Goal: Use online tool/utility: Use online tool/utility

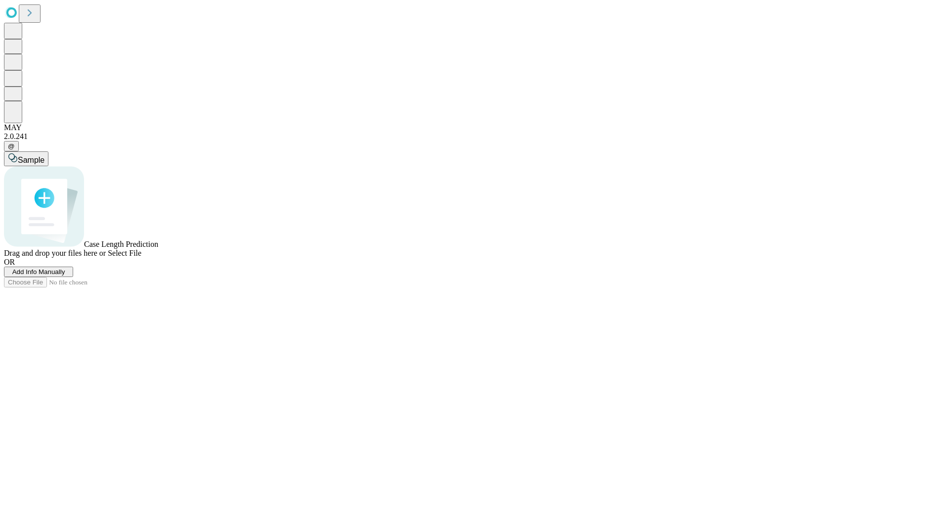
click at [508, 277] on div "Sample Case Length Prediction Drag and drop your files here or Select File OR A…" at bounding box center [474, 214] width 941 height 126
click at [65, 275] on span "Add Info Manually" at bounding box center [38, 271] width 53 height 7
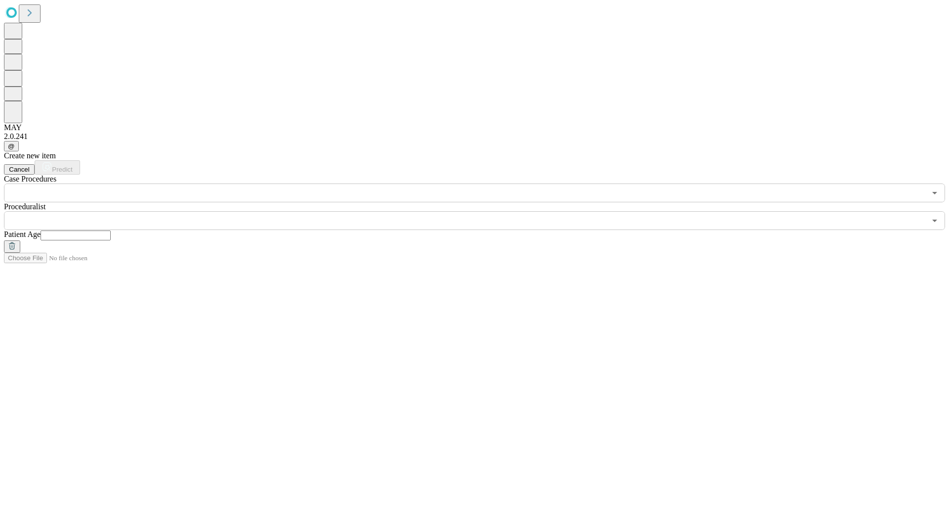
click at [220, 183] on input "text" at bounding box center [465, 192] width 922 height 19
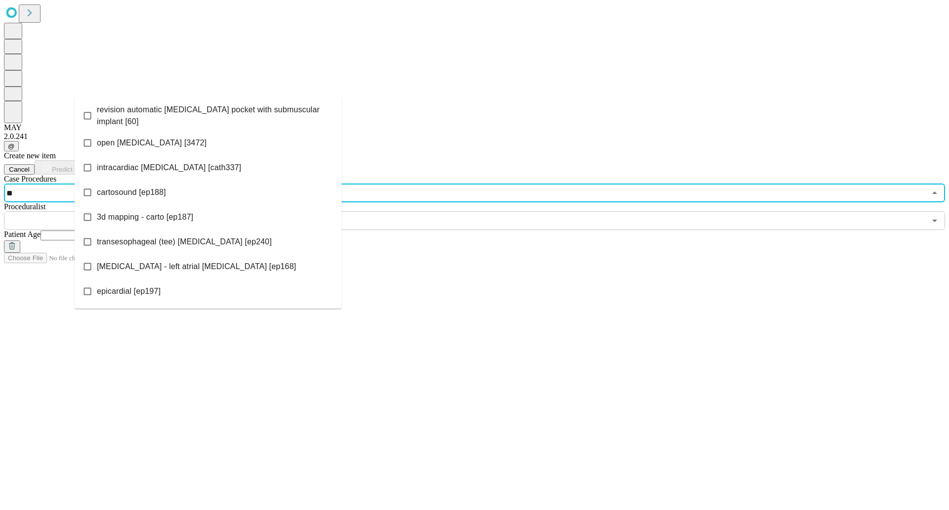
type input "*"
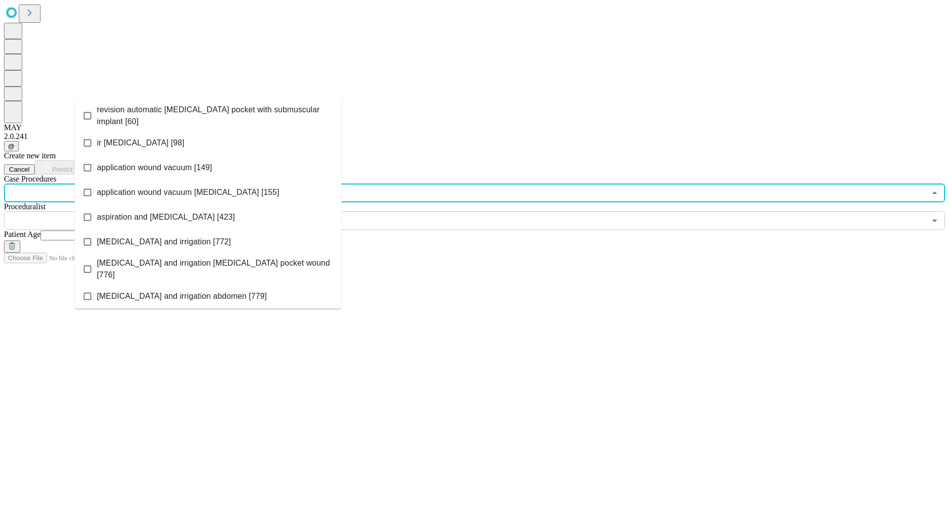
click at [209, 183] on input "text" at bounding box center [465, 192] width 922 height 19
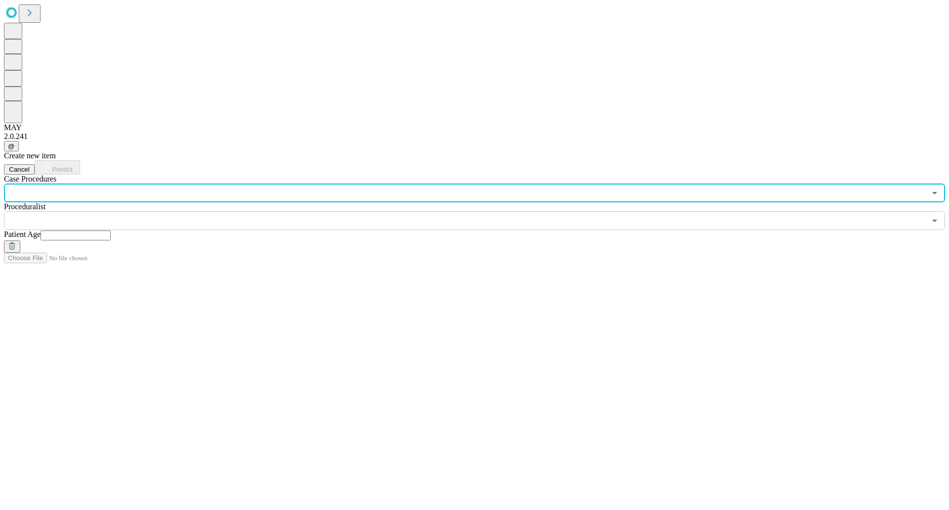
click at [208, 183] on input "text" at bounding box center [465, 192] width 922 height 19
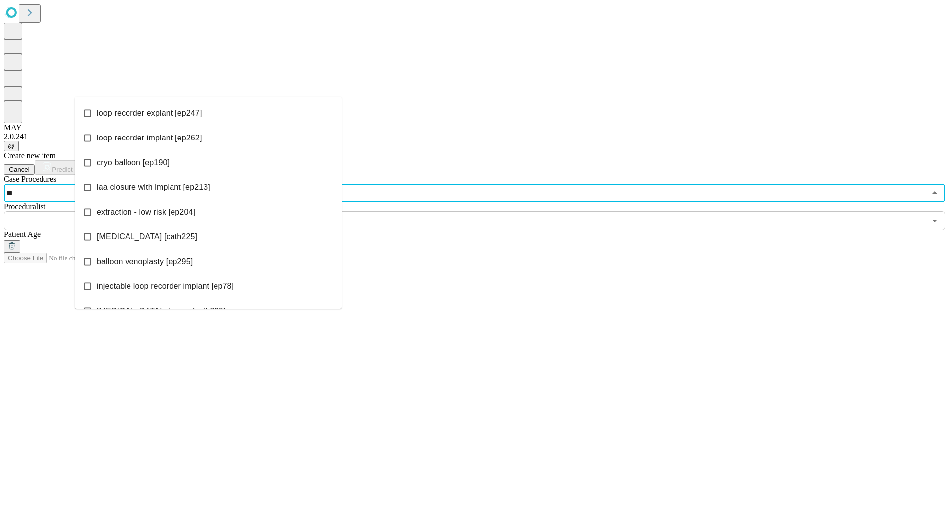
type input "***"
click at [155, 136] on span "loop recorder implant [ep262]" at bounding box center [149, 138] width 105 height 12
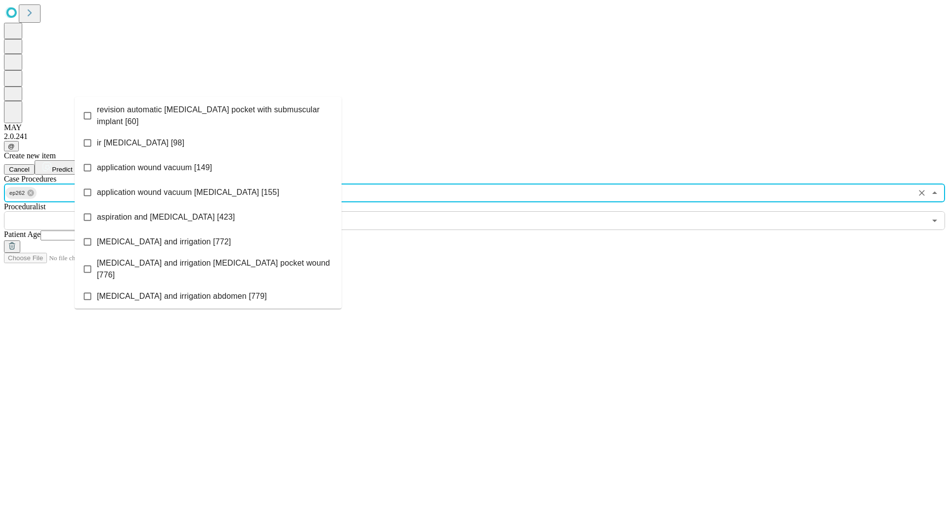
scroll to position [838, 0]
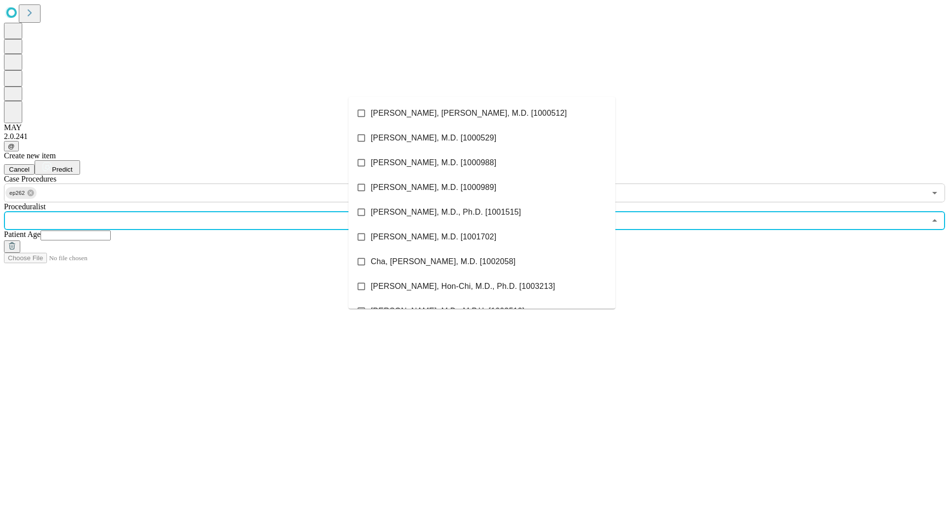
click at [380, 211] on input "text" at bounding box center [465, 220] width 922 height 19
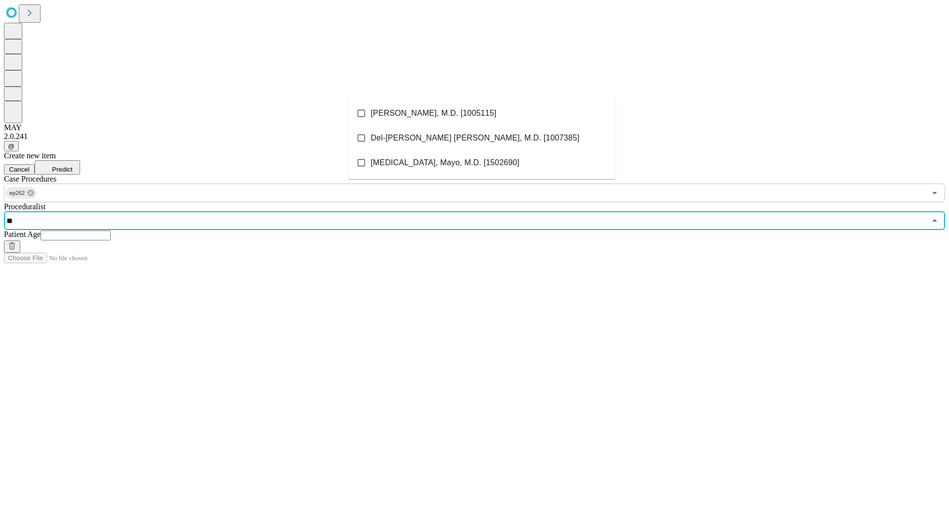
type input "***"
click at [394, 136] on span "[MEDICAL_DATA], Mayo, M.D. [1502690]" at bounding box center [445, 138] width 149 height 12
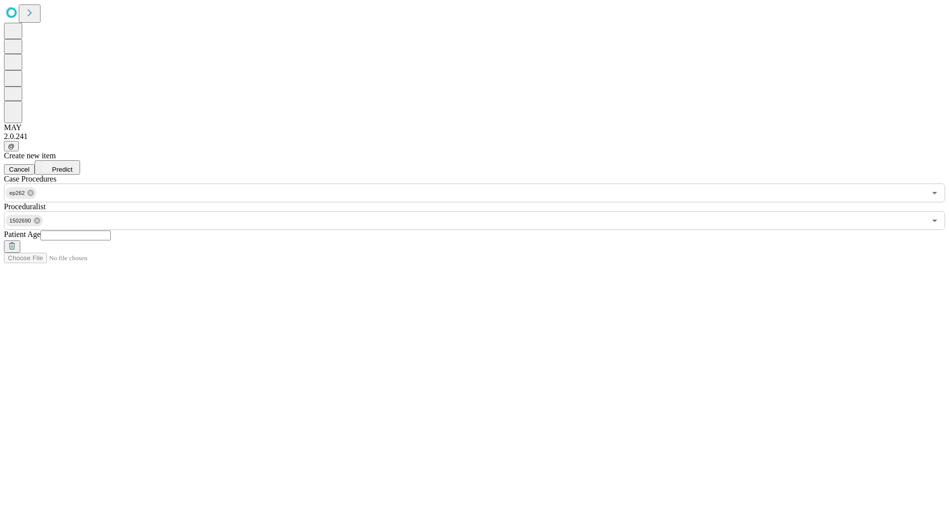
click at [111, 230] on input "text" at bounding box center [76, 235] width 70 height 10
type input "*"
type input "**"
click at [80, 160] on button "Predict" at bounding box center [57, 167] width 45 height 14
